Goal: Obtain resource: Download file/media

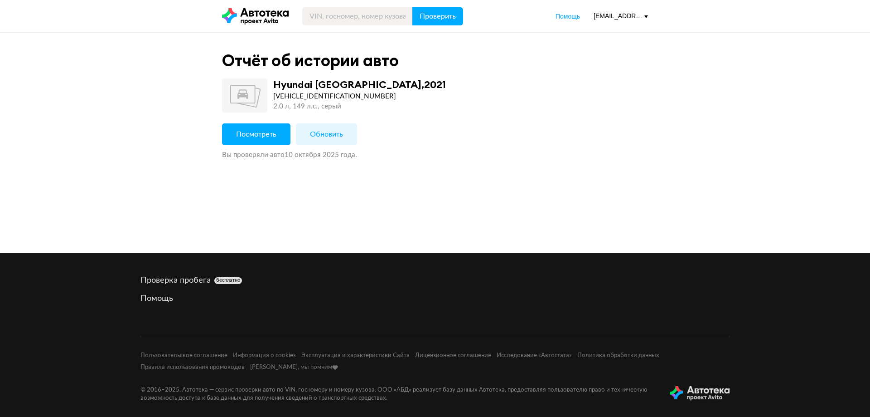
click at [251, 148] on div "Посмотреть Обновить Вы проверяли авто 10 октября 2025 года ." at bounding box center [435, 141] width 426 height 36
click at [251, 142] on button "Посмотреть" at bounding box center [256, 134] width 68 height 22
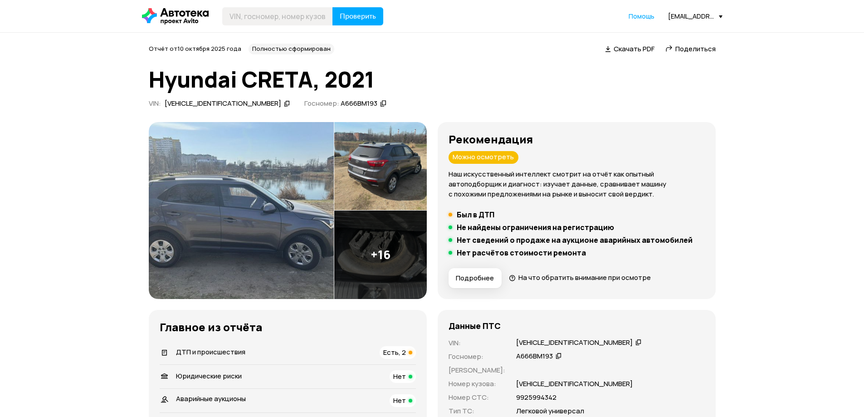
click at [567, 101] on div "VIN : Z94G2813BMR354434   Госномер: А666ВМ193" at bounding box center [432, 105] width 567 height 12
click at [630, 51] on span "Скачать PDF" at bounding box center [633, 49] width 41 height 10
